Goal: Information Seeking & Learning: Find specific fact

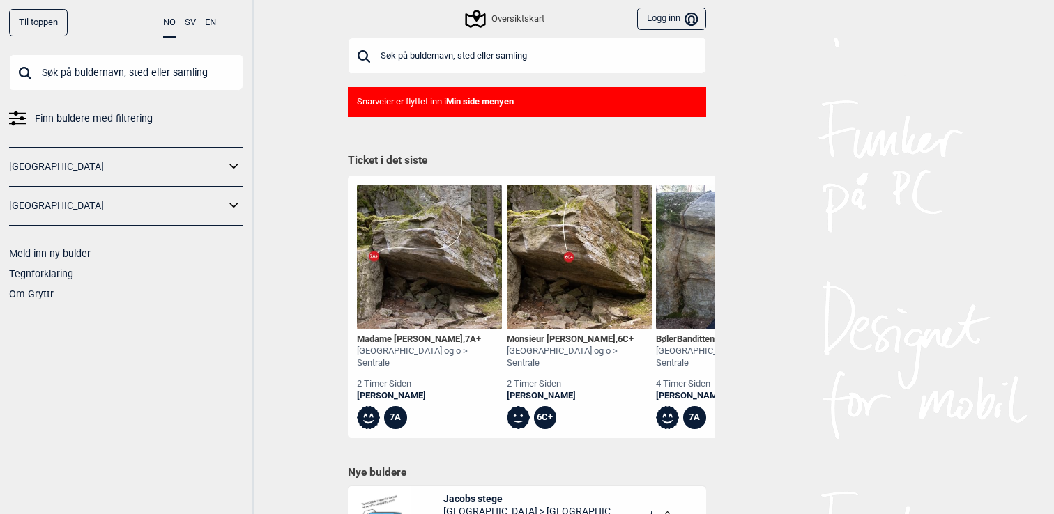
click at [474, 66] on input "text" at bounding box center [527, 56] width 358 height 36
paste input "To Gode Naboer"
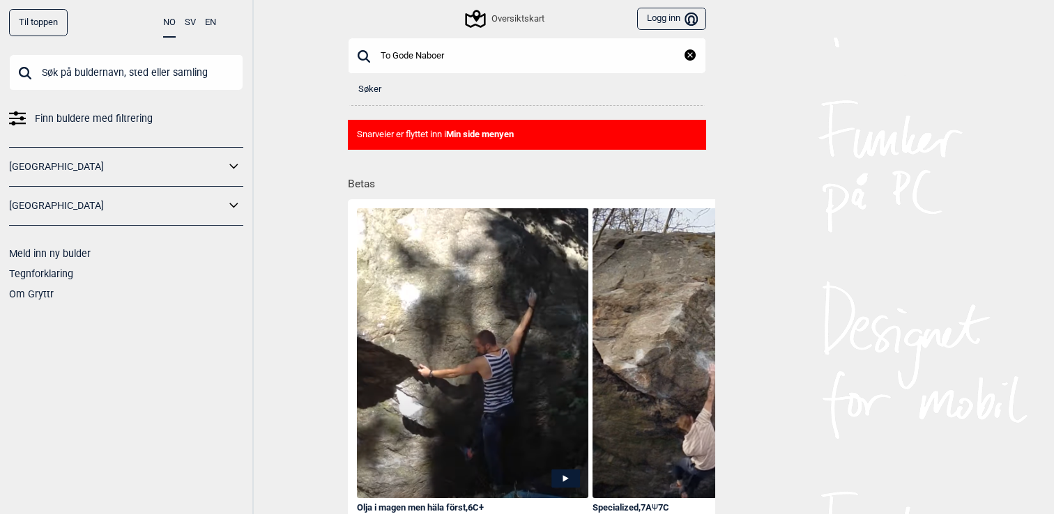
type input "To Gode Naboer"
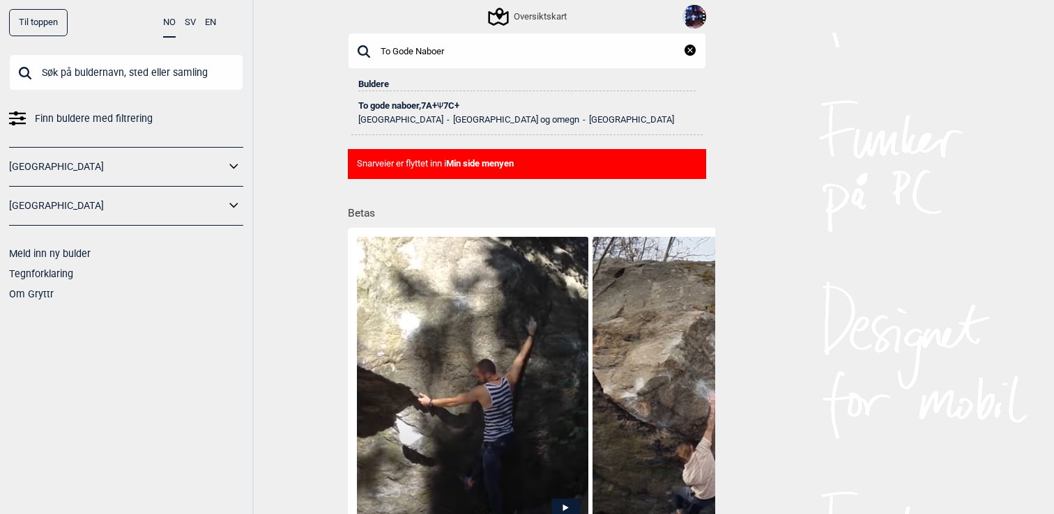
click at [420, 105] on div "To gode naboer , 7A+ Ψ 7C+" at bounding box center [526, 106] width 337 height 10
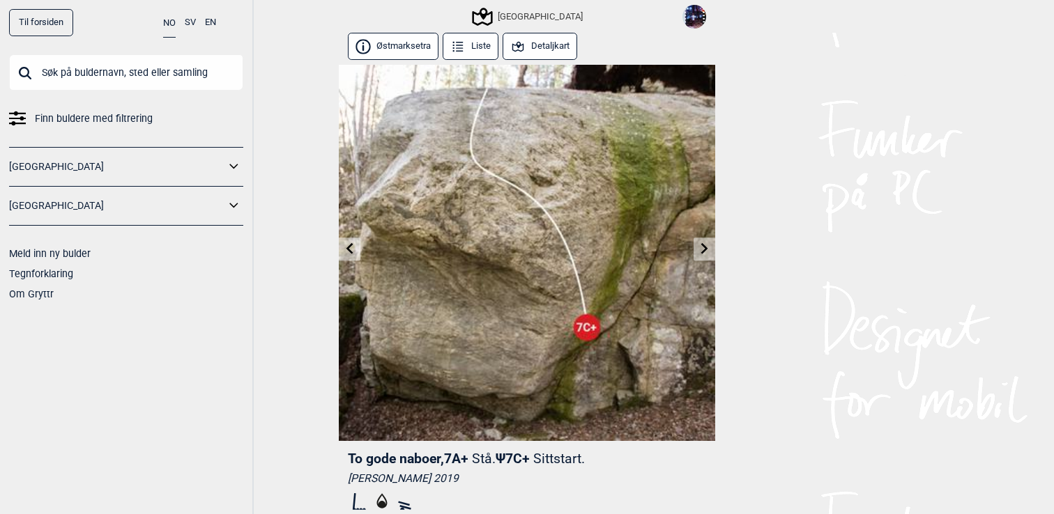
click at [567, 50] on button "Detaljkart" at bounding box center [540, 46] width 75 height 27
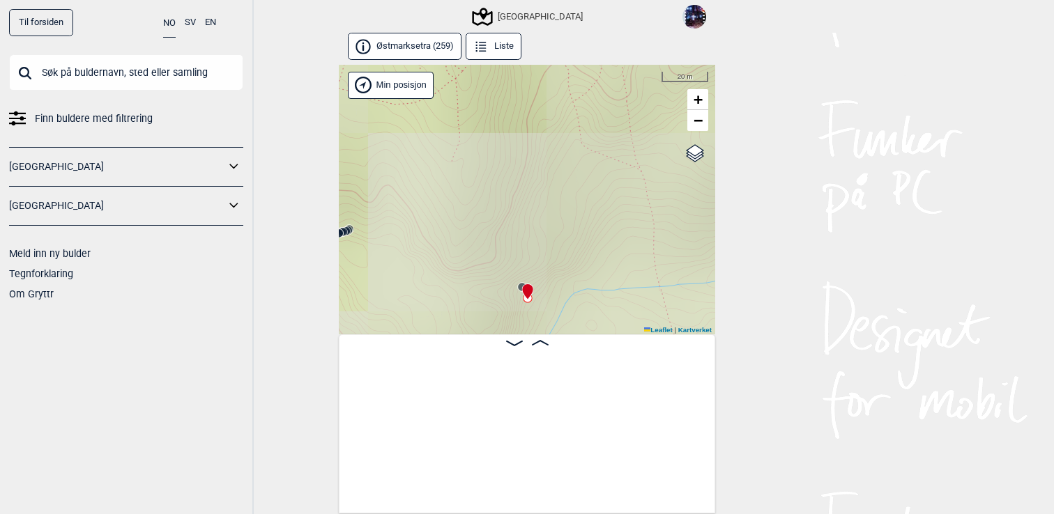
scroll to position [0, 9296]
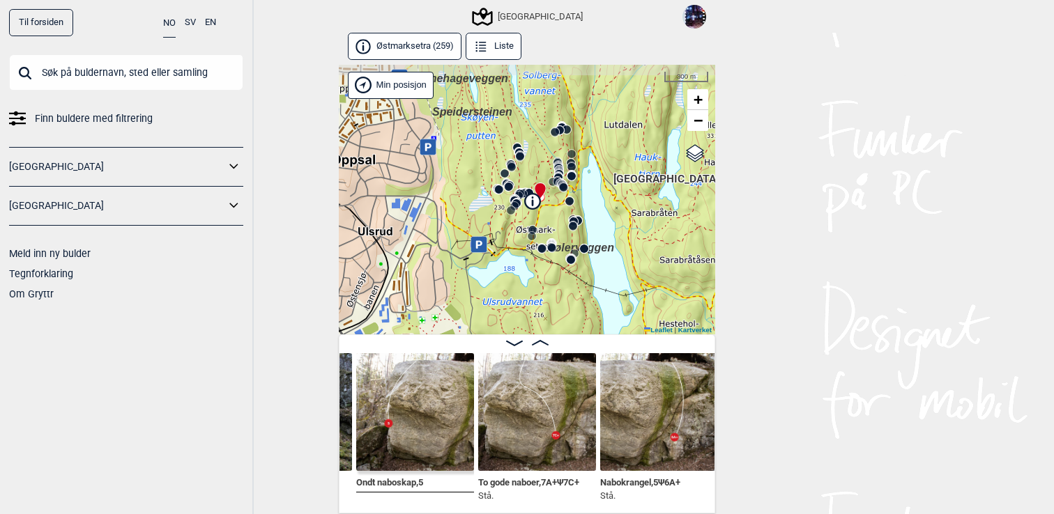
drag, startPoint x: 448, startPoint y: 162, endPoint x: 485, endPoint y: 201, distance: 54.2
click at [485, 201] on div "Speidersteinen Barnehageveggen Cowboyveggen Bølerveggen [GEOGRAPHIC_DATA]" at bounding box center [527, 200] width 376 height 270
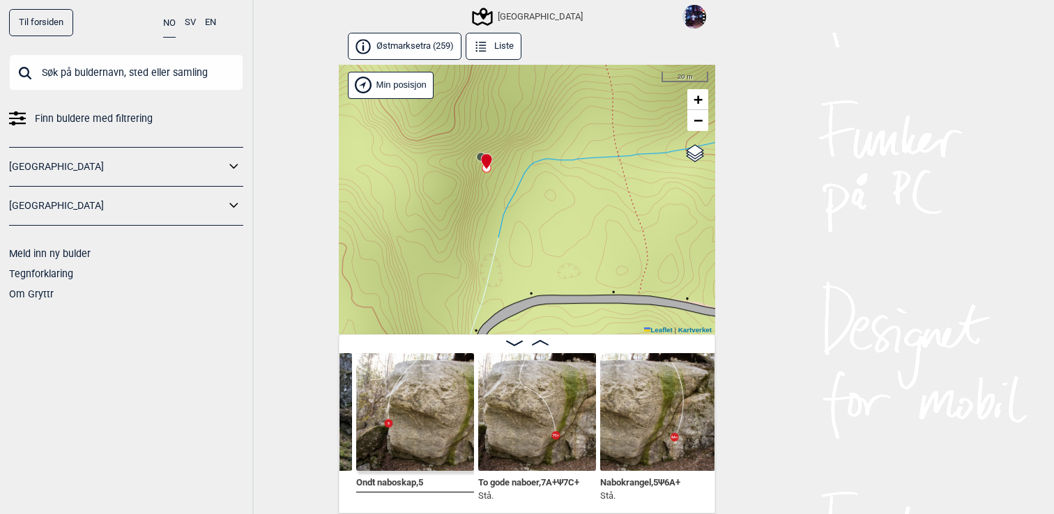
drag, startPoint x: 516, startPoint y: 154, endPoint x: 515, endPoint y: 292, distance: 138.0
click at [516, 292] on div "Speidersteinen Barnehageveggen Cowboyveggen Bølerveggen [GEOGRAPHIC_DATA]" at bounding box center [527, 200] width 376 height 270
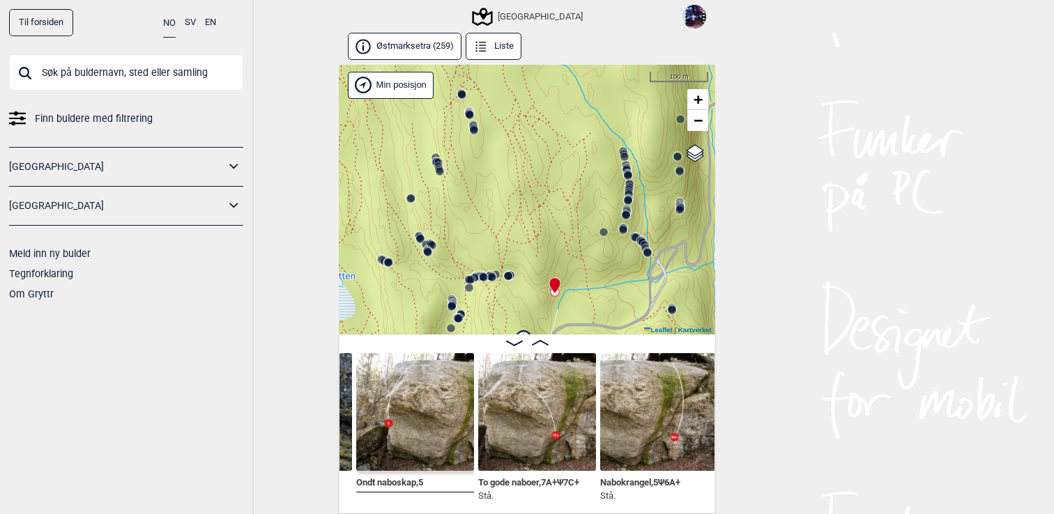
drag, startPoint x: 456, startPoint y: 198, endPoint x: 547, endPoint y: 294, distance: 132.6
click at [547, 294] on div "Speidersteinen Barnehageveggen Cowboyveggen Bølerveggen [GEOGRAPHIC_DATA]" at bounding box center [527, 200] width 376 height 270
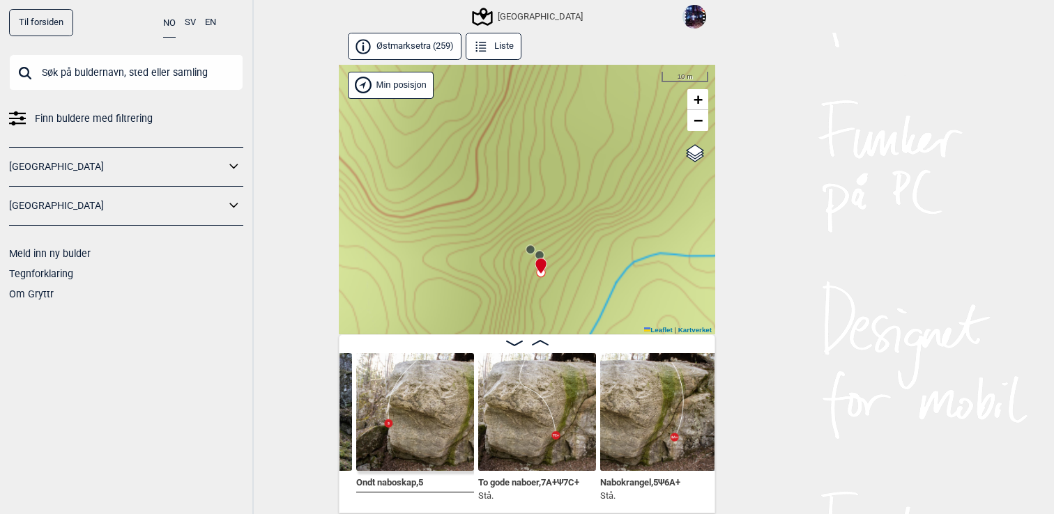
drag, startPoint x: 576, startPoint y: 292, endPoint x: 506, endPoint y: 280, distance: 70.8
click at [506, 282] on div "Speidersteinen Barnehageveggen Cowboyveggen Bølerveggen [GEOGRAPHIC_DATA]" at bounding box center [527, 200] width 376 height 270
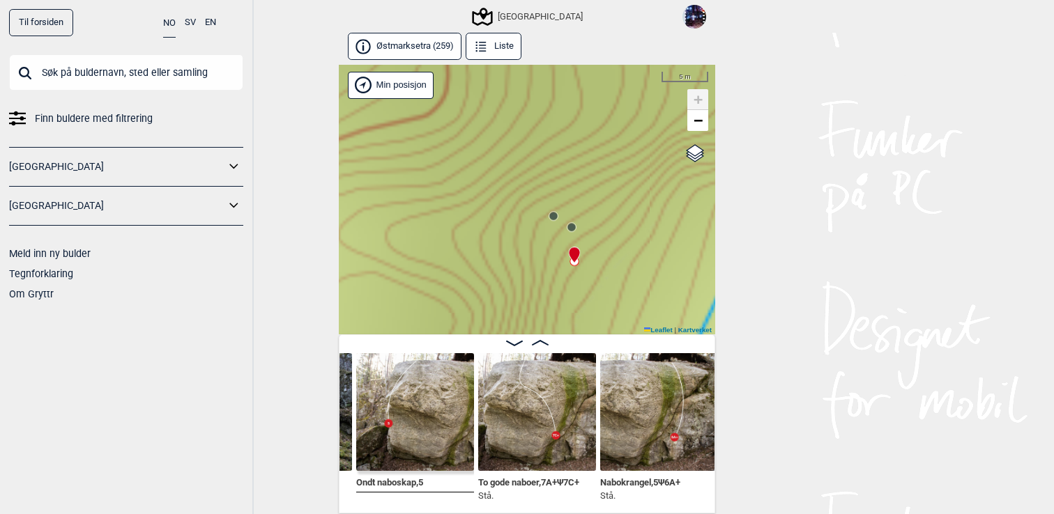
click at [501, 403] on img at bounding box center [537, 412] width 118 height 118
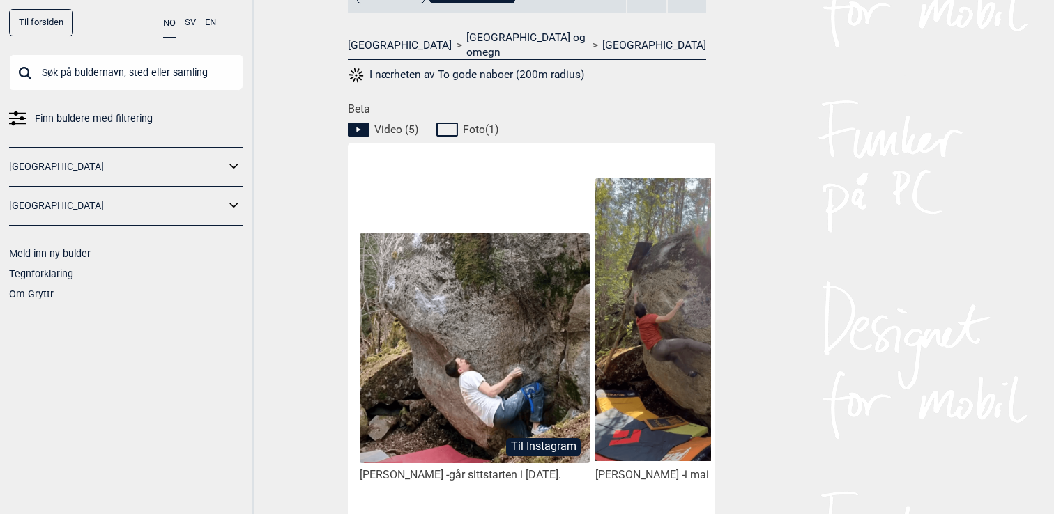
scroll to position [586, 0]
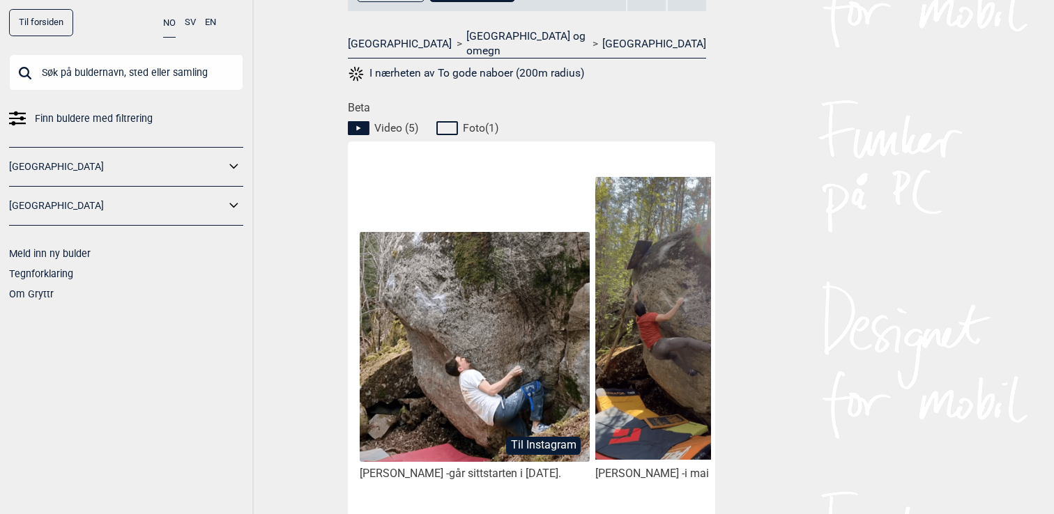
click at [535, 377] on img at bounding box center [475, 347] width 230 height 231
